Goal: Information Seeking & Learning: Learn about a topic

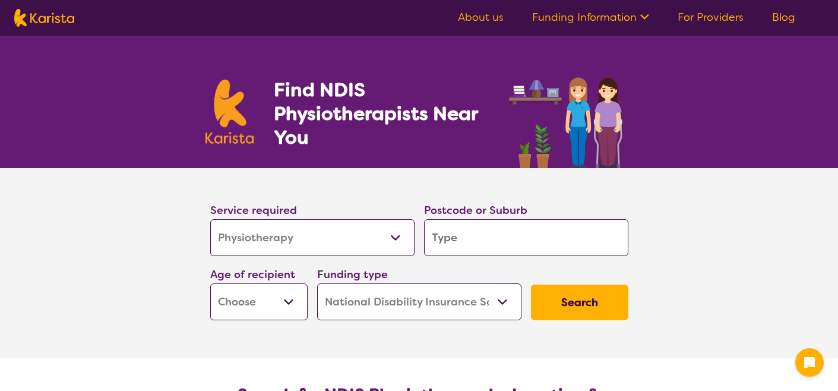
select select "Physiotherapy"
select select "NDIS"
select select "Physiotherapy"
select select "NDIS"
click at [454, 241] on input "search" at bounding box center [526, 237] width 204 height 37
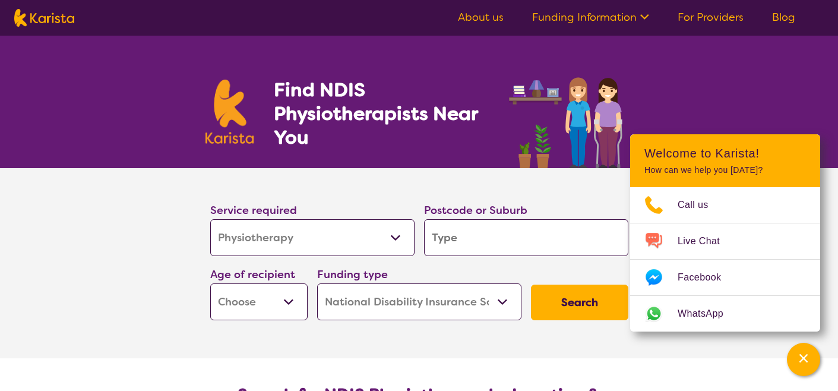
type input "3"
type input "34"
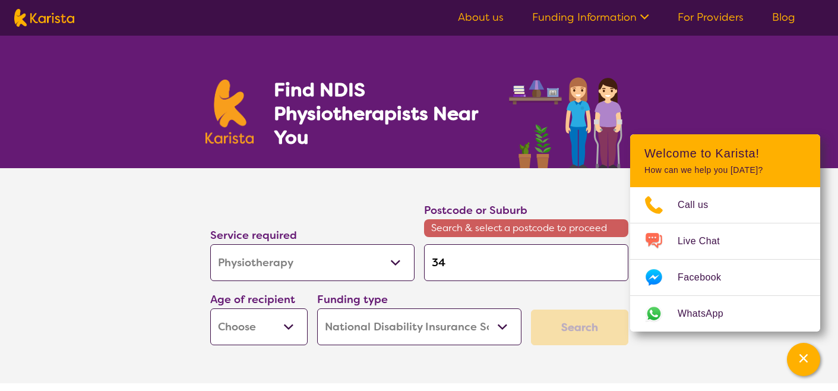
type input "342"
type input "3429"
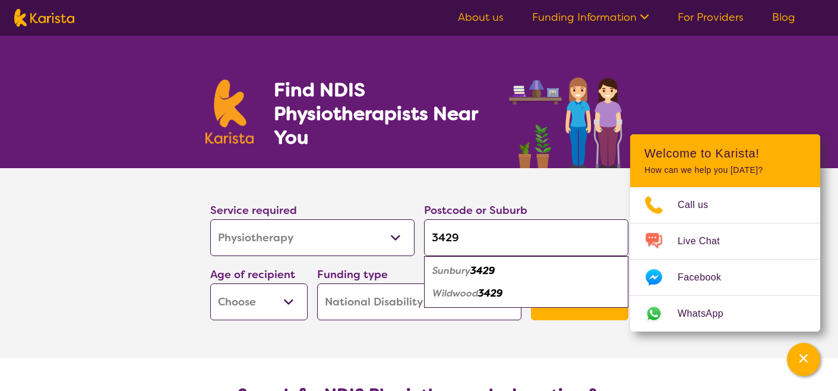
type input "3429"
click at [474, 274] on em "3429" at bounding box center [482, 270] width 24 height 12
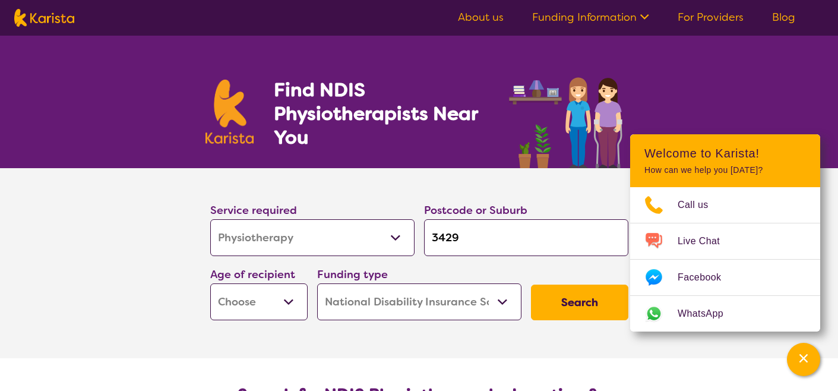
click at [572, 304] on button "Search" at bounding box center [579, 302] width 97 height 36
click at [270, 298] on select "Early Childhood - 0 to 9 Child - 10 to 11 Adolescent - 12 to 17 Adult - 18 to 6…" at bounding box center [258, 301] width 97 height 37
select select "EC"
click at [210, 283] on select "Early Childhood - 0 to 9 Child - 10 to 11 Adolescent - 12 to 17 Adult - 18 to 6…" at bounding box center [258, 301] width 97 height 37
select select "EC"
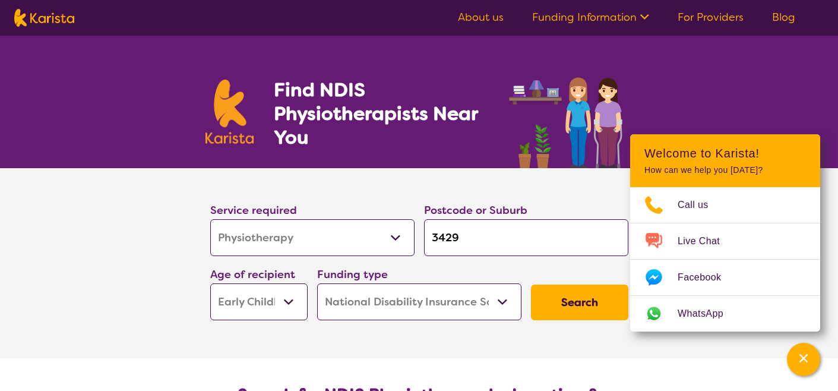
click at [572, 303] on button "Search" at bounding box center [579, 302] width 97 height 36
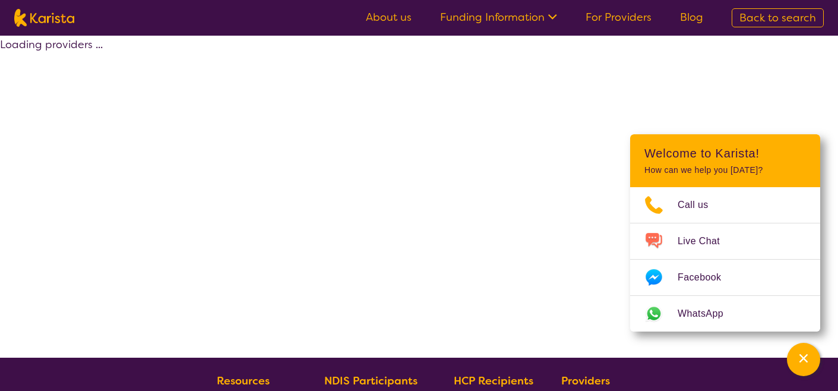
select select "by_score"
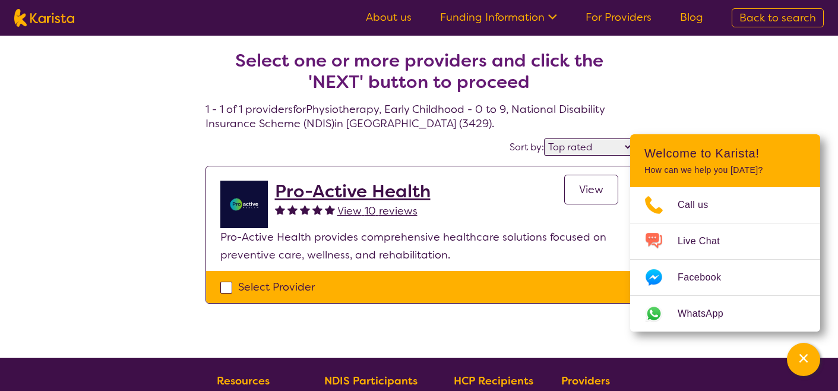
click at [359, 195] on h2 "Pro-Active Health" at bounding box center [353, 190] width 156 height 21
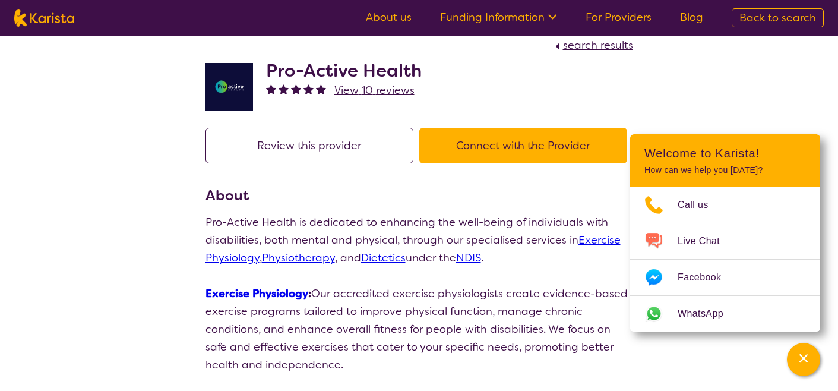
scroll to position [18, 0]
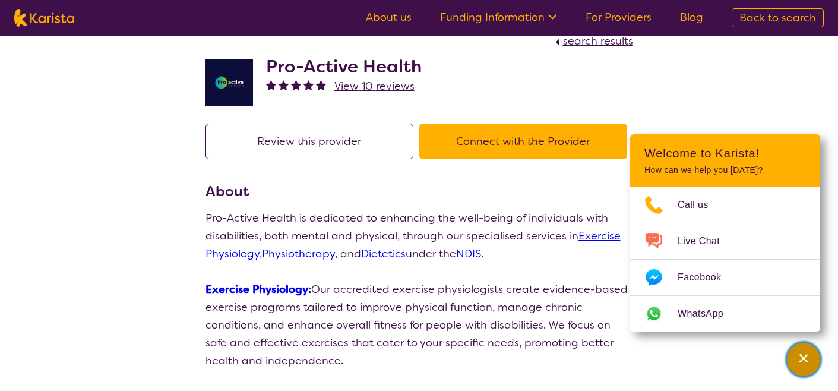
click at [815, 367] on button "Channel Menu" at bounding box center [803, 359] width 33 height 33
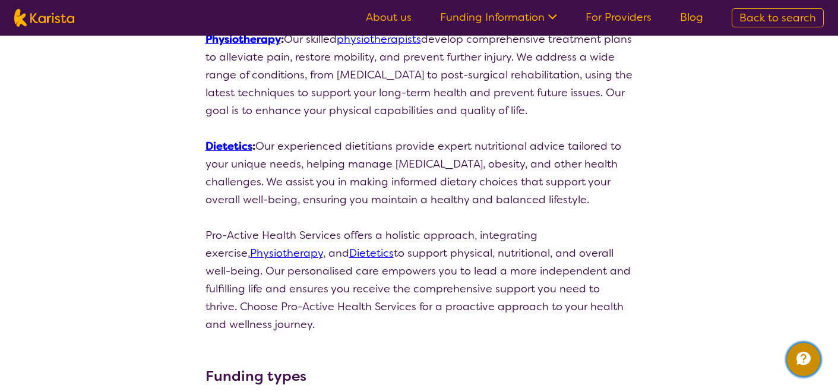
scroll to position [0, 0]
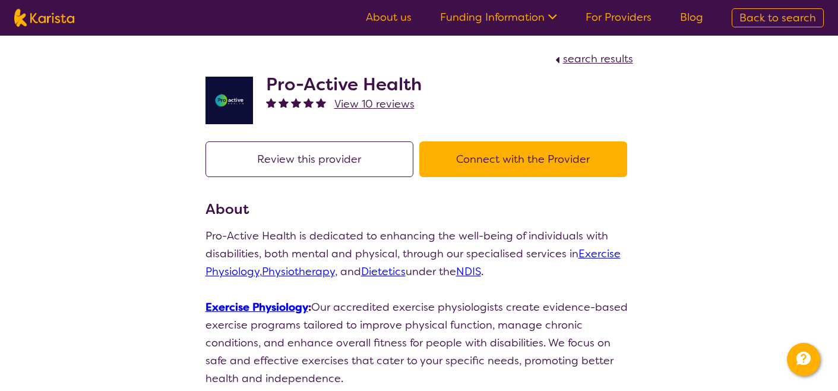
click at [478, 174] on button "Connect with the Provider" at bounding box center [523, 159] width 208 height 36
select select "by_score"
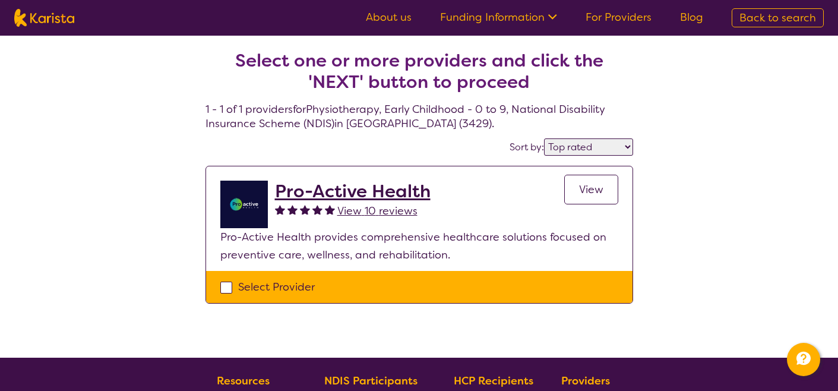
select select "Physiotherapy"
select select "EC"
select select "NDIS"
select select "Physiotherapy"
select select "EC"
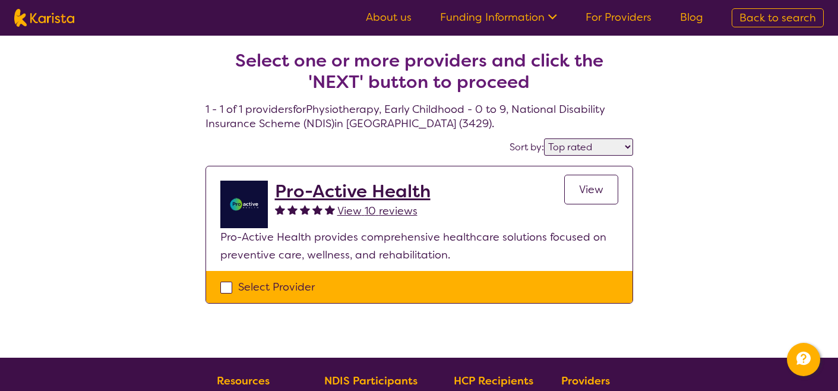
select select "NDIS"
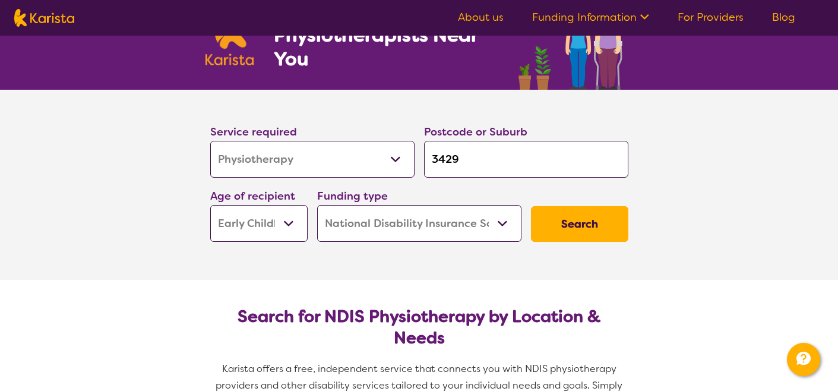
scroll to position [80, 0]
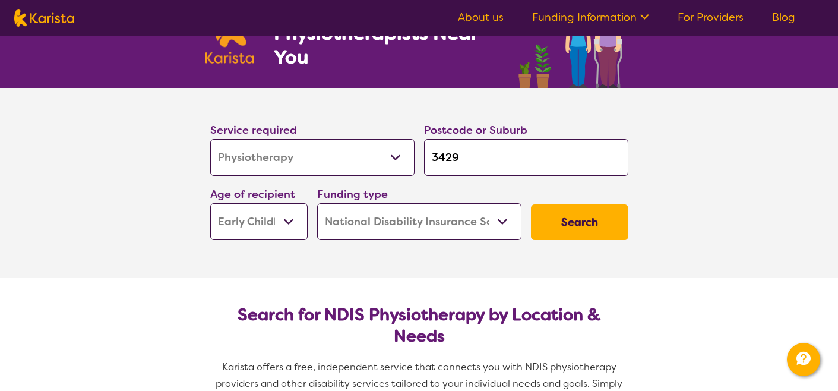
click at [571, 233] on button "Search" at bounding box center [579, 222] width 97 height 36
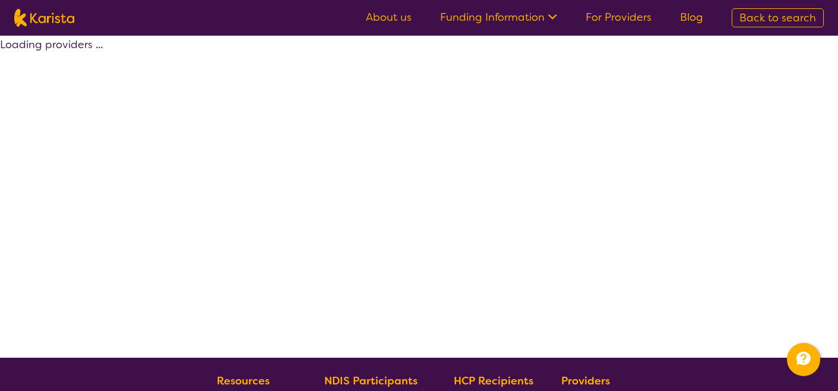
select select "by_score"
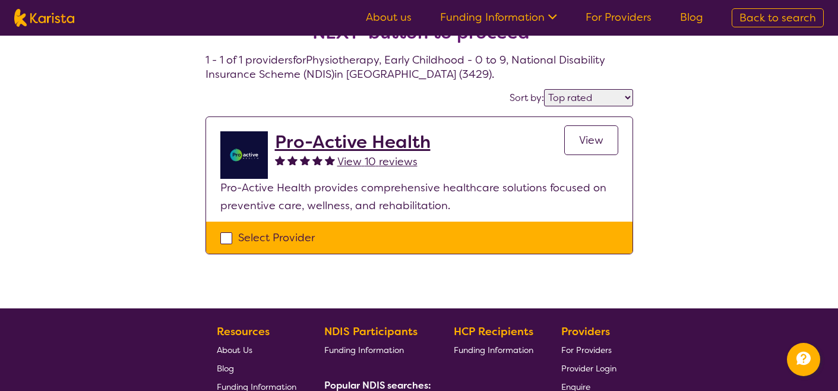
select select "Physiotherapy"
select select "EC"
select select "NDIS"
select select "Physiotherapy"
select select "EC"
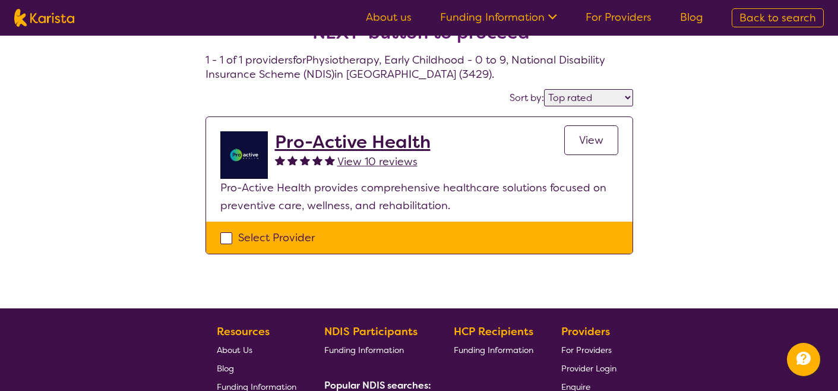
select select "NDIS"
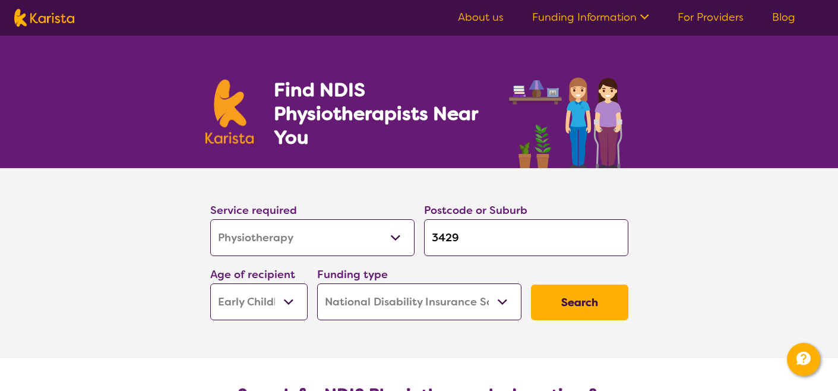
click at [275, 300] on select "Early Childhood - 0 to 9 Child - 10 to 11 Adolescent - 12 to 17 Adult - 18 to 6…" at bounding box center [258, 301] width 97 height 37
select select "AS"
click at [210, 283] on select "Early Childhood - 0 to 9 Child - 10 to 11 Adolescent - 12 to 17 Adult - 18 to 6…" at bounding box center [258, 301] width 97 height 37
select select "AS"
click at [259, 302] on select "Early Childhood - 0 to 9 Child - 10 to 11 Adolescent - 12 to 17 Adult - 18 to 6…" at bounding box center [258, 301] width 97 height 37
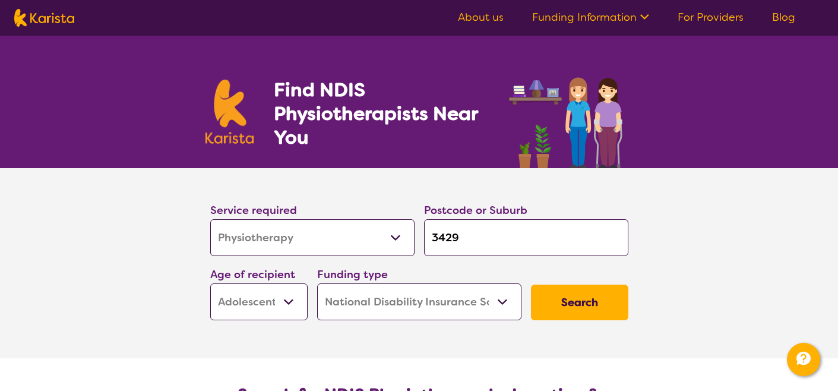
select select "CH"
click at [210, 283] on select "Early Childhood - 0 to 9 Child - 10 to 11 Adolescent - 12 to 17 Adult - 18 to 6…" at bounding box center [258, 301] width 97 height 37
select select "CH"
click at [581, 302] on button "Search" at bounding box center [579, 302] width 97 height 36
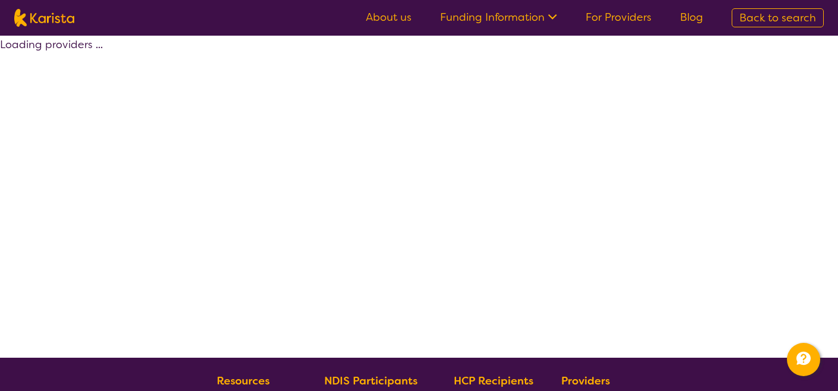
select select "by_score"
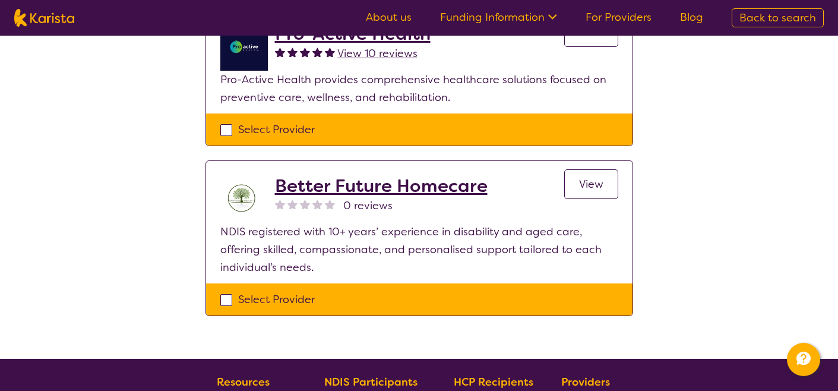
scroll to position [166, 0]
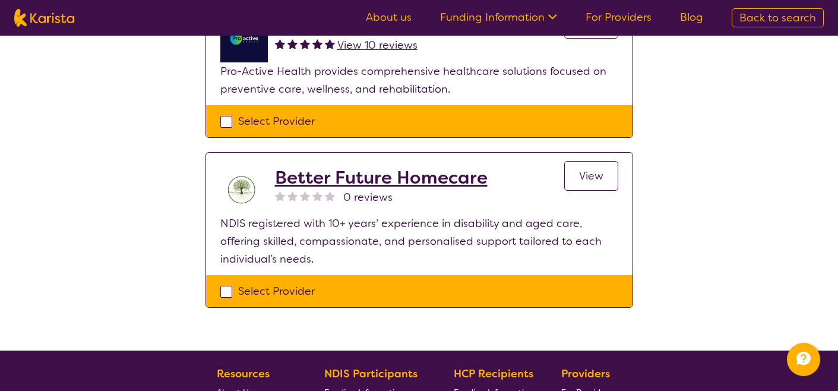
click at [383, 173] on h2 "Better Future Homecare" at bounding box center [381, 177] width 213 height 21
